Goal: Check status: Check status

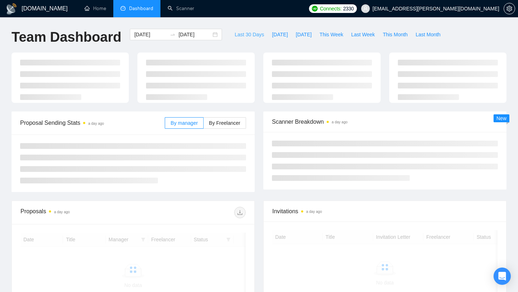
click at [251, 35] on span "Last 30 Days" at bounding box center [250, 35] width 30 height 8
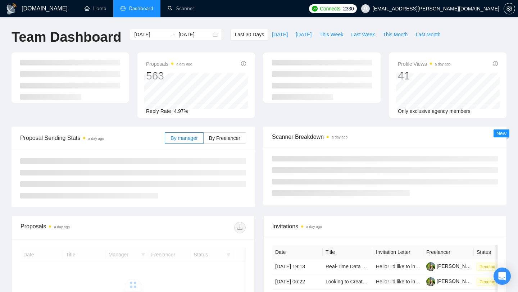
type input "[DATE]"
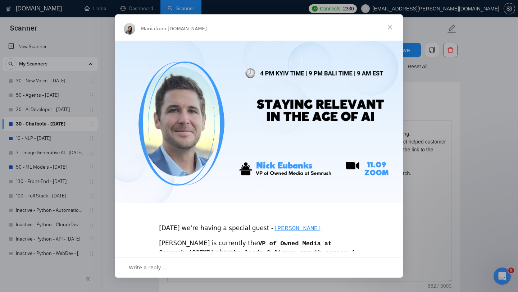
click at [104, 45] on div "Intercom messenger" at bounding box center [259, 146] width 518 height 292
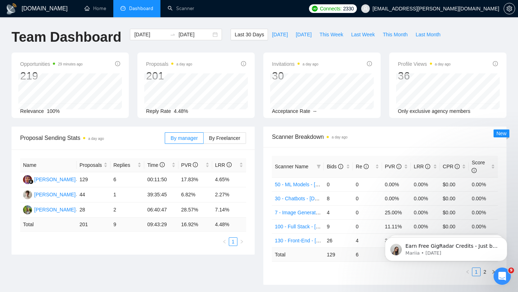
click at [144, 14] on li "Dashboard" at bounding box center [136, 8] width 47 height 17
click at [279, 33] on span "[DATE]" at bounding box center [280, 35] width 16 height 8
type input "[DATE]"
